Goal: Information Seeking & Learning: Learn about a topic

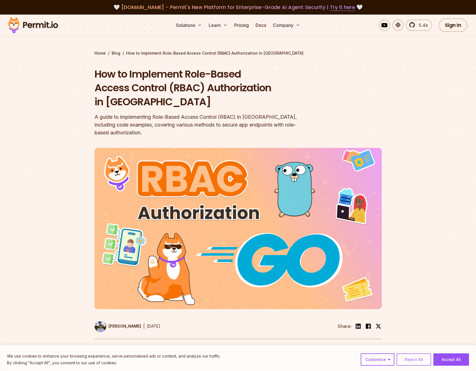
click at [403, 359] on button "Reject All" at bounding box center [413, 360] width 34 height 12
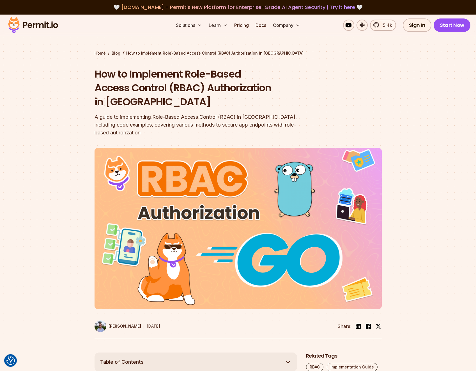
scroll to position [129, 0]
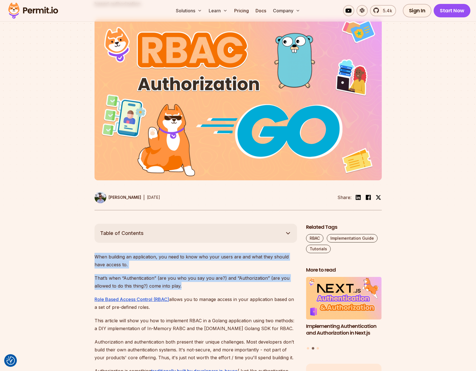
drag, startPoint x: 206, startPoint y: 274, endPoint x: 84, endPoint y: 235, distance: 127.5
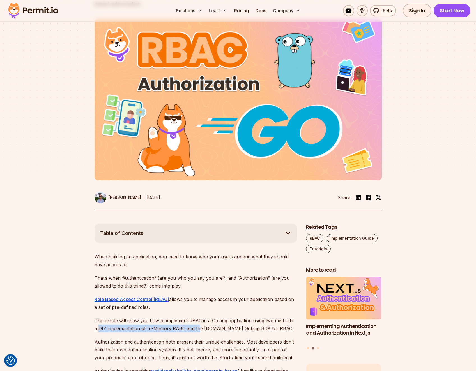
drag, startPoint x: 91, startPoint y: 315, endPoint x: 201, endPoint y: 316, distance: 110.2
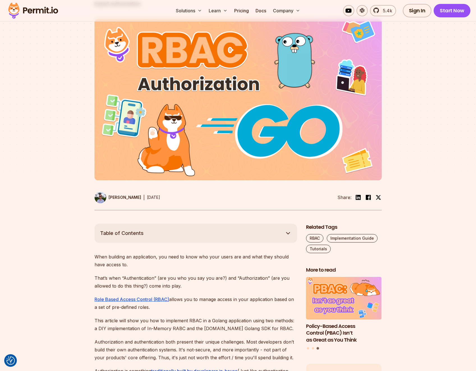
drag, startPoint x: 160, startPoint y: 327, endPoint x: 158, endPoint y: 323, distance: 4.4
click at [160, 338] on p "Authorization and authentication both present their unique challenges. Most dev…" at bounding box center [195, 350] width 202 height 24
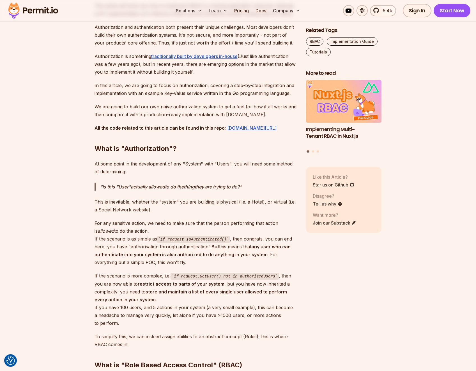
scroll to position [477, 0]
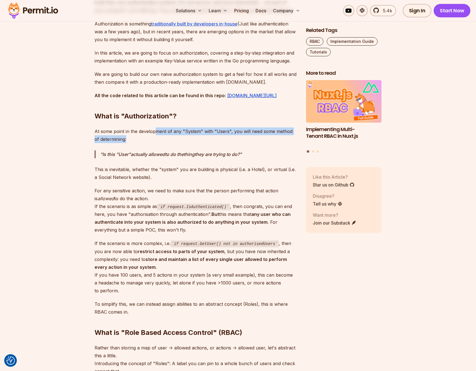
drag, startPoint x: 169, startPoint y: 125, endPoint x: 244, endPoint y: 130, distance: 75.3
click at [244, 130] on p "At some point in the development of any "System" with "Users", you will need so…" at bounding box center [195, 136] width 202 height 16
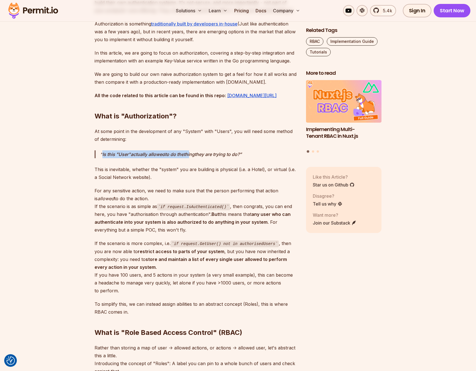
drag, startPoint x: 105, startPoint y: 145, endPoint x: 194, endPoint y: 149, distance: 89.0
click at [194, 151] on blockquote "Is this "User" actually allowed to do the thing they are trying to do?" at bounding box center [195, 155] width 202 height 8
click at [176, 280] on p "If the scenario is more complex, i.e. if request.GetUser() not in authorisedUse…" at bounding box center [195, 267] width 202 height 55
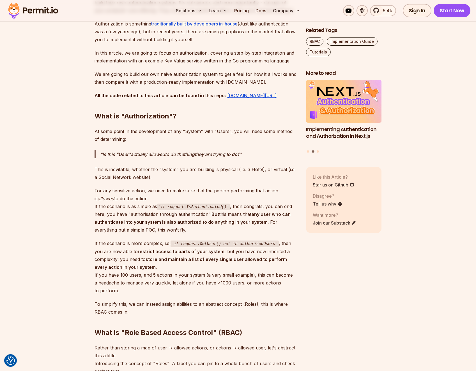
drag, startPoint x: 172, startPoint y: 236, endPoint x: 253, endPoint y: 236, distance: 81.6
click at [253, 240] on p "If the scenario is more complex, i.e. if request.GetUser() not in authorisedUse…" at bounding box center [195, 267] width 202 height 55
drag, startPoint x: 271, startPoint y: 237, endPoint x: 179, endPoint y: 238, distance: 92.0
click at [179, 241] on code "if request.GetUser() not in authorisedUsers" at bounding box center [224, 244] width 108 height 7
click at [228, 286] on p "If the scenario is more complex, i.e. if request.GetUser() not in authorisedUse…" at bounding box center [195, 267] width 202 height 55
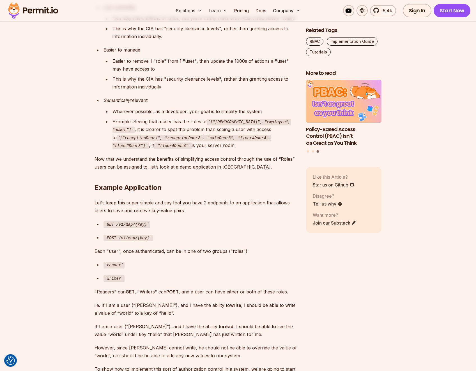
scroll to position [873, 0]
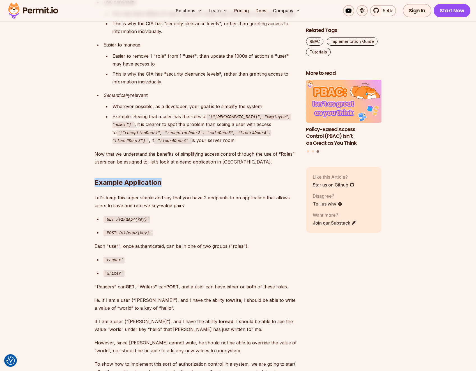
drag, startPoint x: 91, startPoint y: 176, endPoint x: 170, endPoint y: 174, distance: 79.1
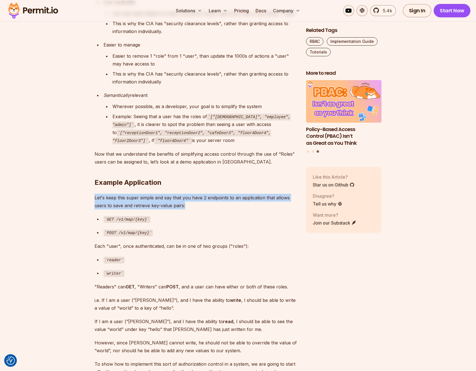
drag, startPoint x: 215, startPoint y: 200, endPoint x: 94, endPoint y: 188, distance: 121.4
click at [94, 194] on p "Let's keep this super simple and say that you have 2 endpoints to an applicatio…" at bounding box center [195, 202] width 202 height 16
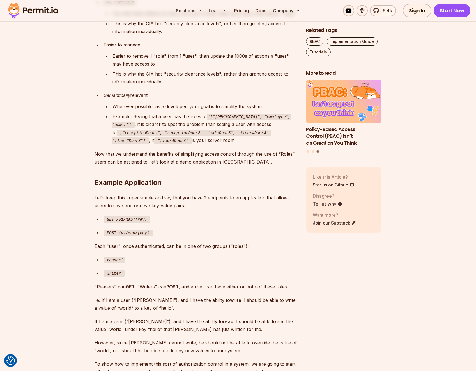
click at [218, 242] on p "Each "user", once authenticated, can be in one of two groups ("roles"):" at bounding box center [195, 246] width 202 height 8
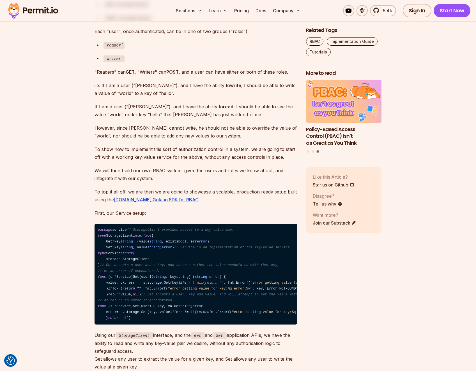
scroll to position [1096, 0]
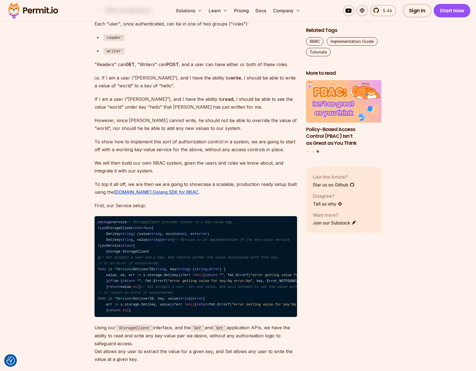
click at [108, 232] on code "package service // StorageClient provides access to a key-value map. type Stora…" at bounding box center [195, 266] width 202 height 101
drag, startPoint x: 108, startPoint y: 232, endPoint x: 130, endPoint y: 256, distance: 31.8
click at [130, 256] on code "package service // StorageClient provides access to a key-value map. type Stora…" at bounding box center [195, 266] width 202 height 101
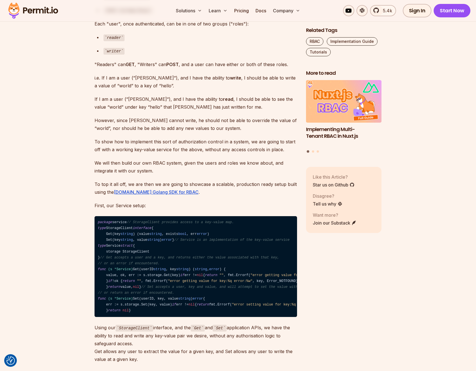
click at [174, 242] on span "// Service is an implementation of the key-value service" at bounding box center [231, 240] width 115 height 4
drag, startPoint x: 105, startPoint y: 251, endPoint x: 91, endPoint y: 228, distance: 26.4
click at [185, 269] on code "package service // StorageClient provides access to a key-value map. type Stora…" at bounding box center [195, 266] width 202 height 101
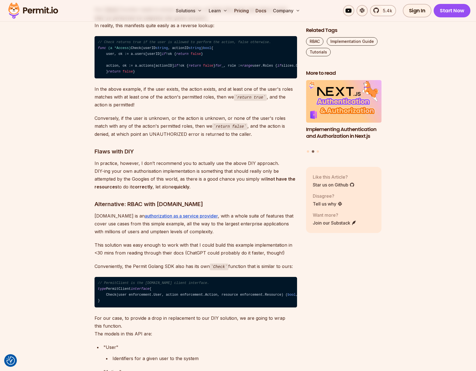
scroll to position [1723, 0]
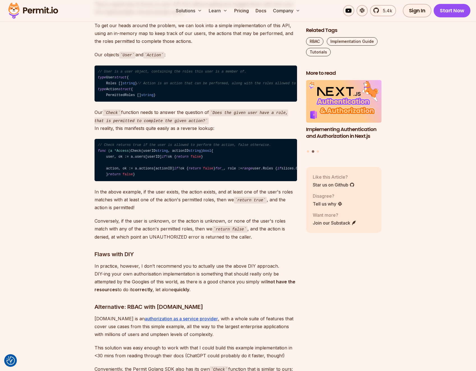
click at [100, 16] on p "Those with a keen eye for Go would notice we have defined our authorization API…" at bounding box center [195, 0] width 202 height 31
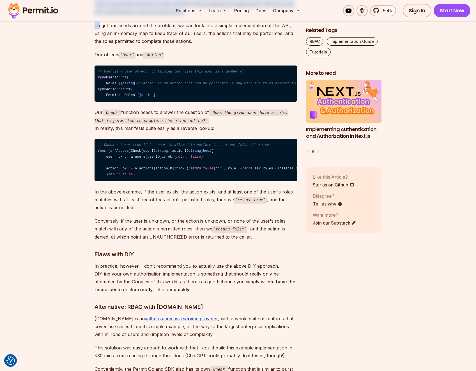
drag, startPoint x: 100, startPoint y: 126, endPoint x: 168, endPoint y: 157, distance: 73.9
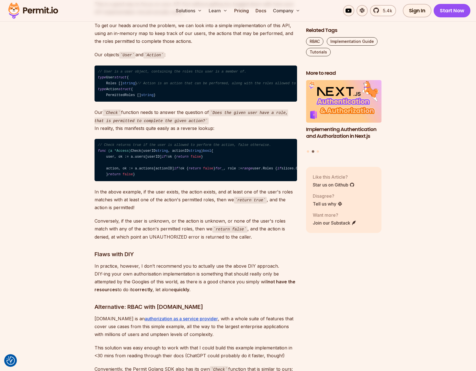
click at [195, 45] on p "To get our heads around the problem, we can look into a simple implementation o…" at bounding box center [195, 34] width 202 height 24
drag, startPoint x: 182, startPoint y: 185, endPoint x: 89, endPoint y: 118, distance: 113.9
click at [89, 118] on section "Table of Contents When building an application, you need to know who your users…" at bounding box center [238, 3] width 476 height 2747
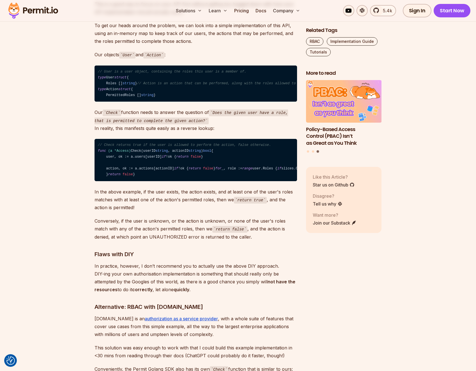
click at [69, 164] on section "Table of Contents When building an application, you need to know who your users…" at bounding box center [238, 3] width 476 height 2747
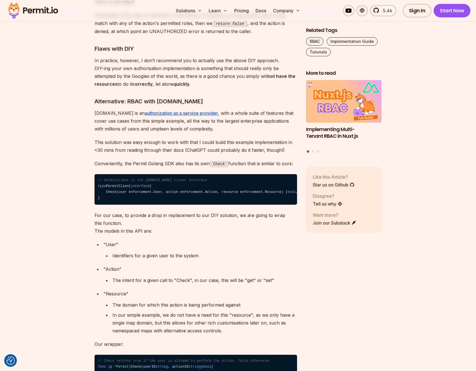
scroll to position [2017, 0]
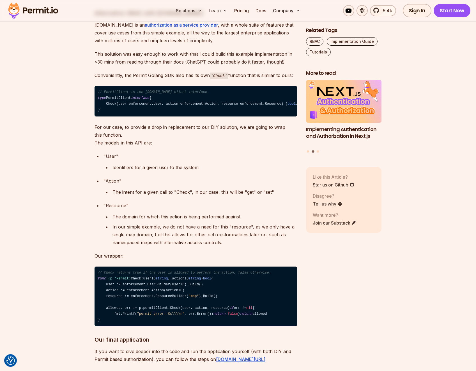
drag, startPoint x: 93, startPoint y: 209, endPoint x: 169, endPoint y: 208, distance: 75.4
drag, startPoint x: 137, startPoint y: 227, endPoint x: 85, endPoint y: 218, distance: 52.2
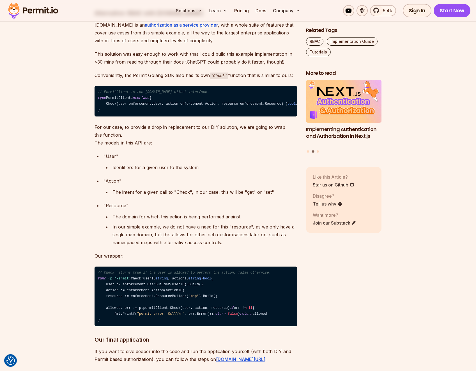
scroll to position [2030, 0]
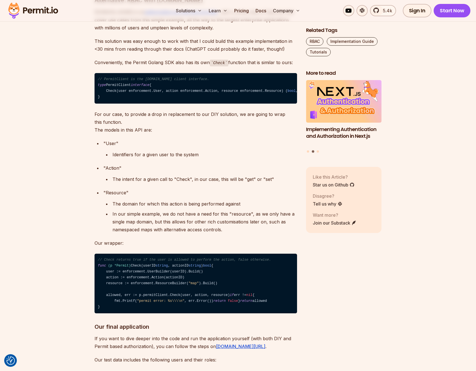
click at [235, 5] on h3 "Alternative: RBAC with [DOMAIN_NAME]" at bounding box center [195, 0] width 202 height 9
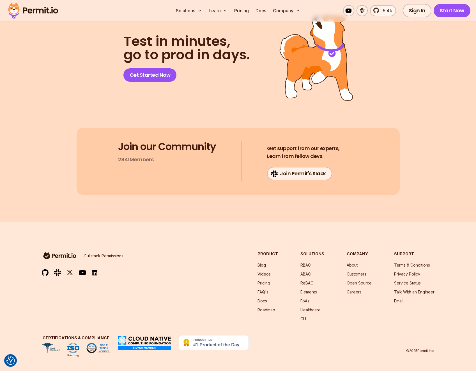
scroll to position [3242, 0]
click at [150, 138] on section "Test in minutes, go to prod in days. Get Started Now Join our Community 2841 Me…" at bounding box center [238, 105] width 476 height 233
